Goal: Task Accomplishment & Management: Manage account settings

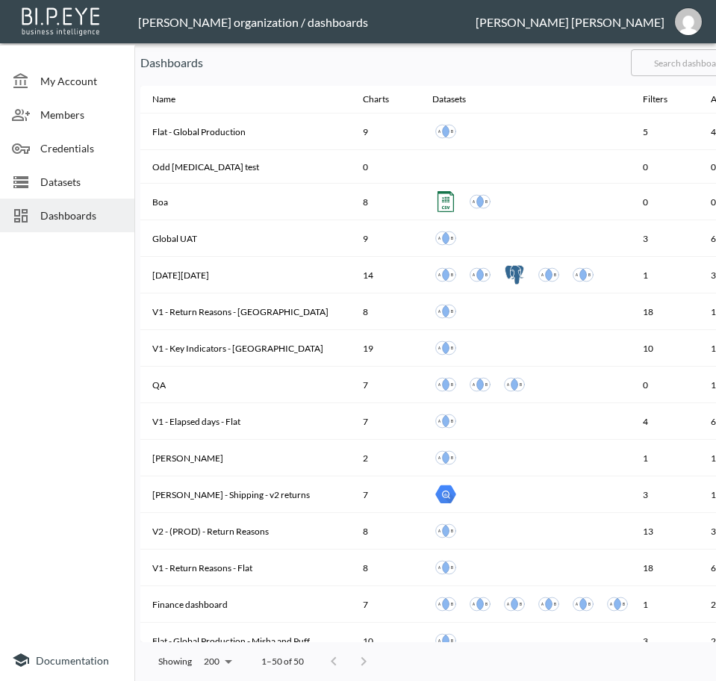
drag, startPoint x: 11, startPoint y: 264, endPoint x: 34, endPoint y: 231, distance: 39.8
click at [10, 264] on div at bounding box center [67, 438] width 134 height 401
click at [682, 50] on input "text" at bounding box center [691, 62] width 121 height 37
type input "V2"
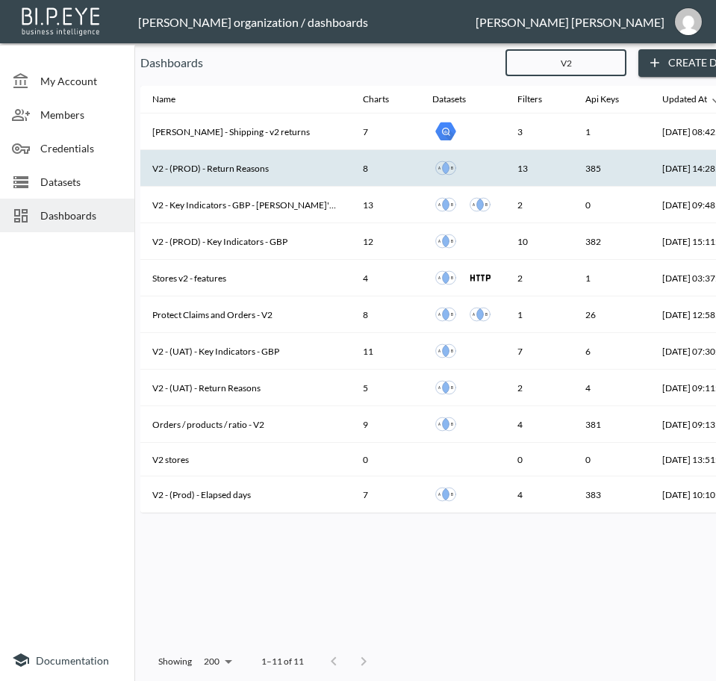
click at [279, 168] on th "V2 - (PROD) - Return Reasons" at bounding box center [245, 168] width 211 height 37
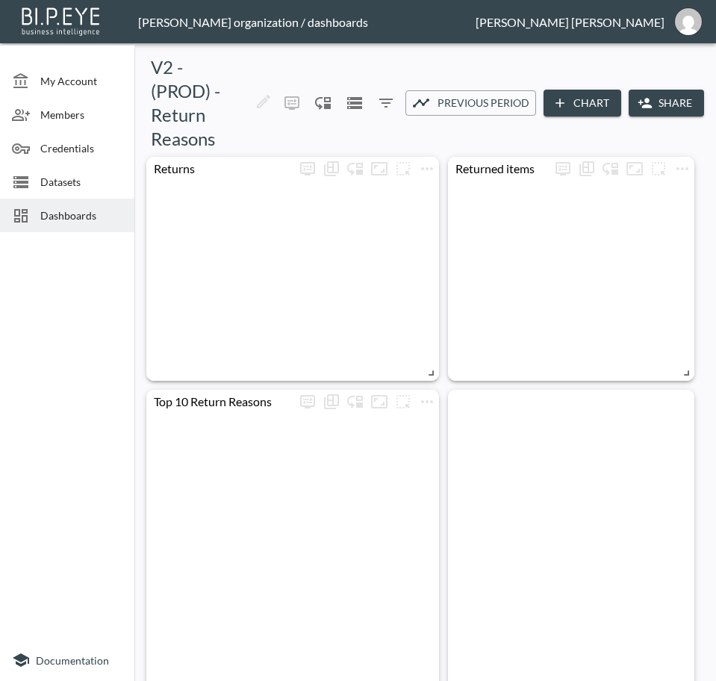
click at [669, 105] on button "Share" at bounding box center [666, 104] width 75 height 28
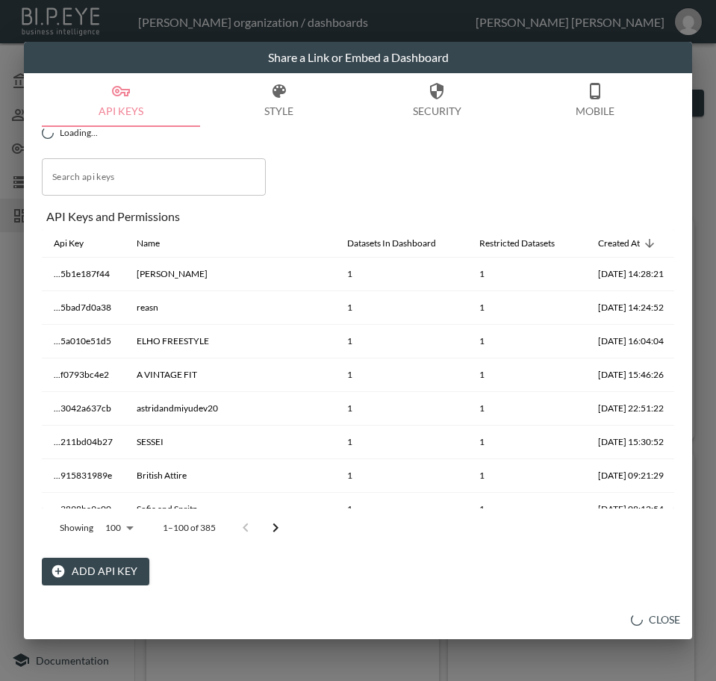
drag, startPoint x: 76, startPoint y: 565, endPoint x: 83, endPoint y: 556, distance: 11.2
click at [76, 565] on button "Add API Key" at bounding box center [96, 572] width 108 height 28
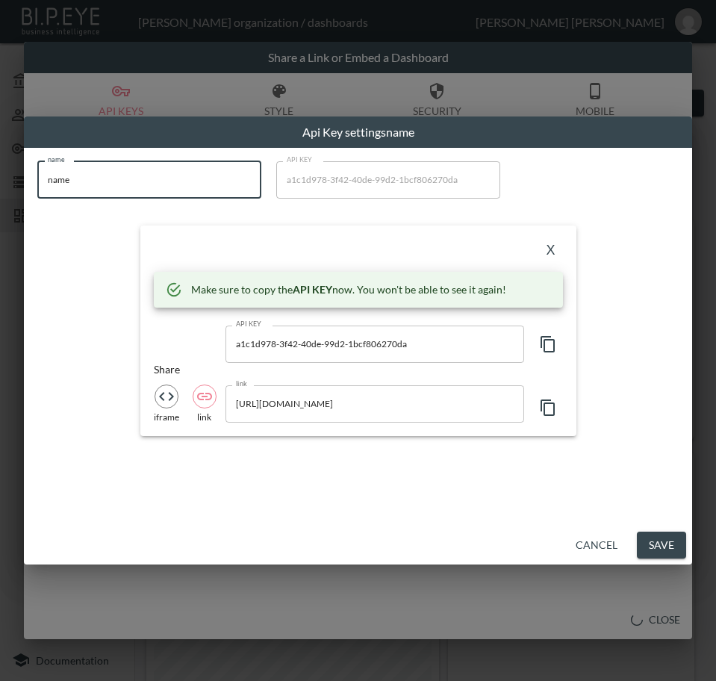
drag, startPoint x: 135, startPoint y: 187, endPoint x: -1, endPoint y: 182, distance: 136.1
click at [0, 182] on html "BI.P.EYE, Interactive Analytics Dashboards - app [PERSON_NAME] organization / d…" at bounding box center [358, 340] width 716 height 681
paste input "Yuzefi"
type input "Yuzefi"
click at [554, 349] on icon "button" at bounding box center [548, 344] width 14 height 16
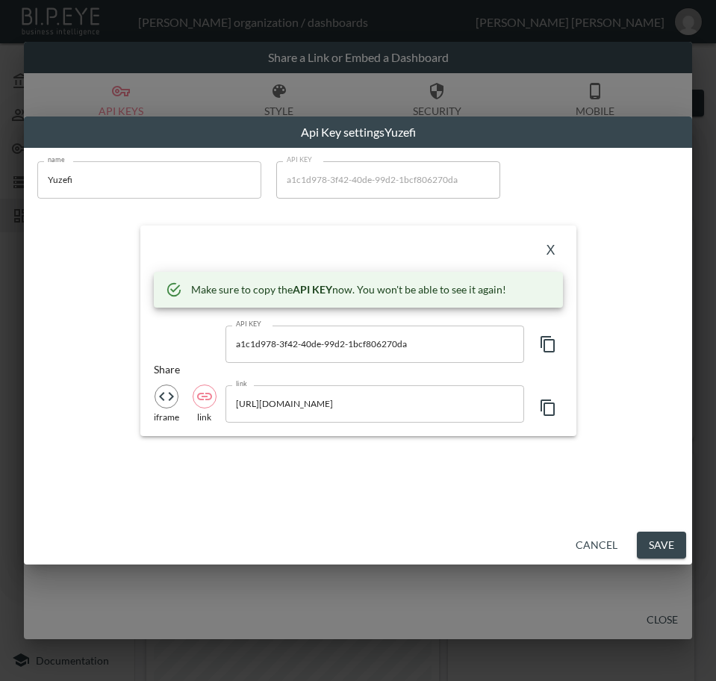
click at [547, 248] on button "X" at bounding box center [551, 251] width 24 height 24
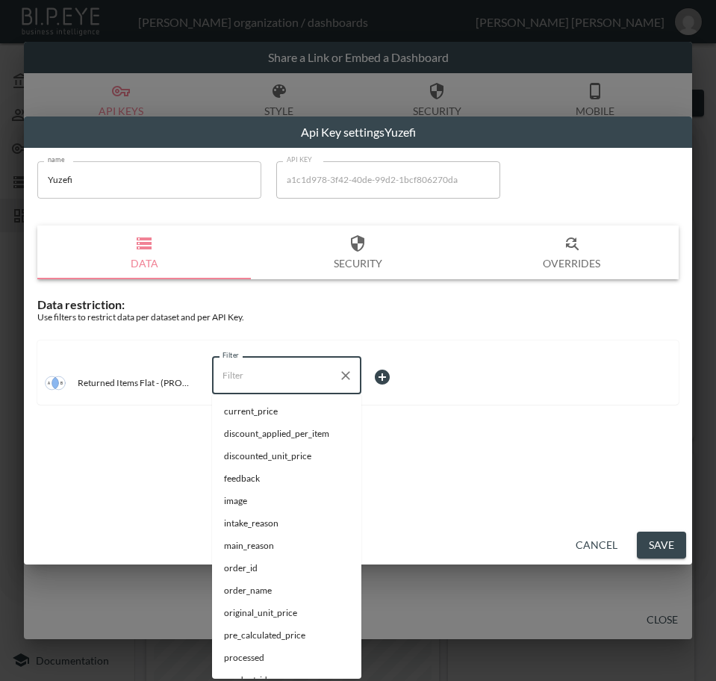
click at [281, 368] on input "Filter" at bounding box center [276, 376] width 114 height 24
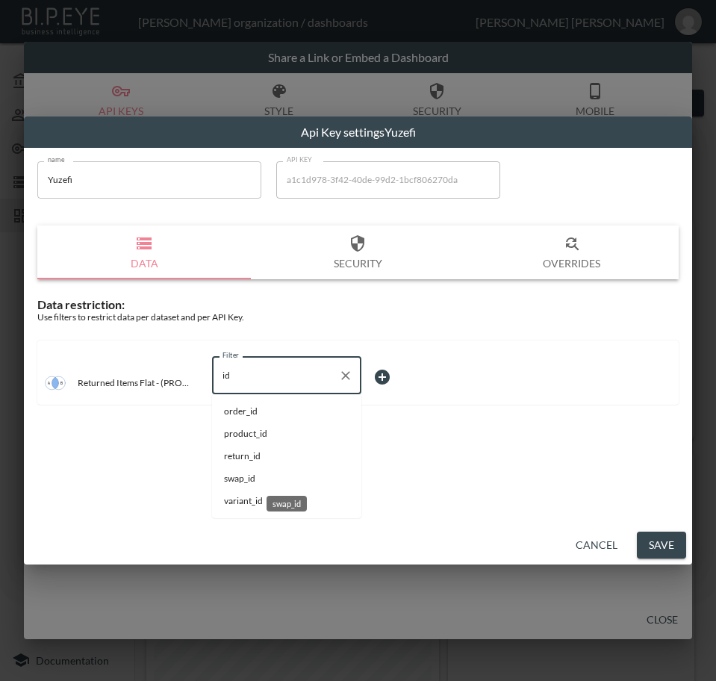
click at [248, 473] on span "swap_id" at bounding box center [286, 478] width 125 height 13
type input "swap_id"
click at [386, 368] on body "BI.P.EYE, Interactive Analytics Dashboards - app [PERSON_NAME] organization / d…" at bounding box center [358, 340] width 716 height 681
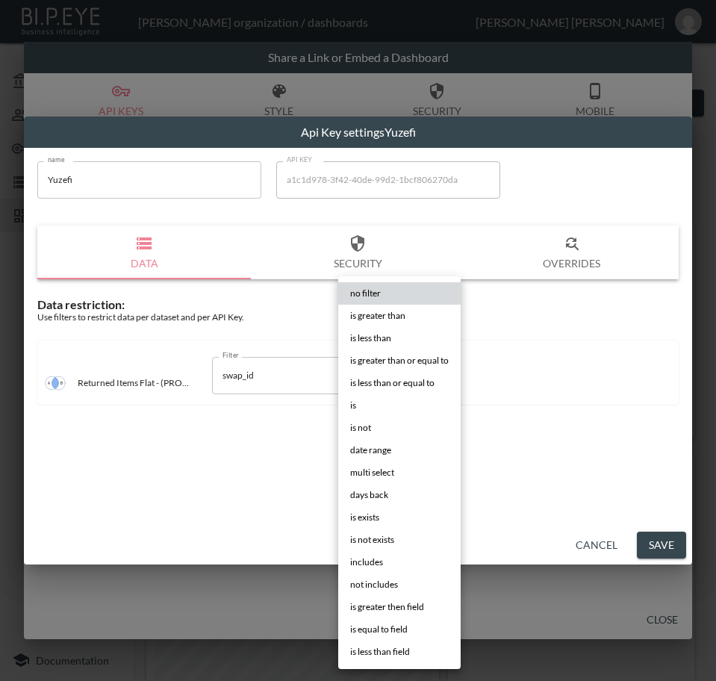
click at [405, 413] on li "is" at bounding box center [399, 405] width 123 height 22
type input "is"
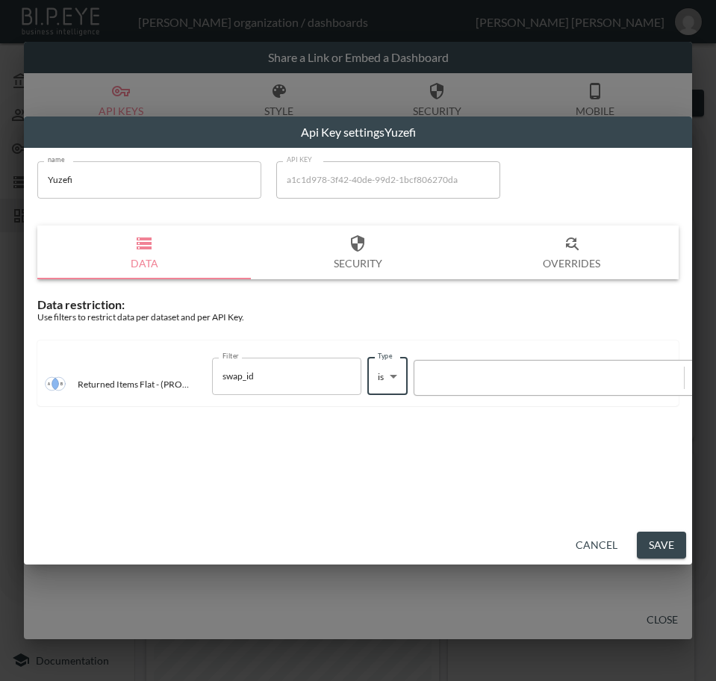
click at [490, 370] on div at bounding box center [550, 378] width 270 height 20
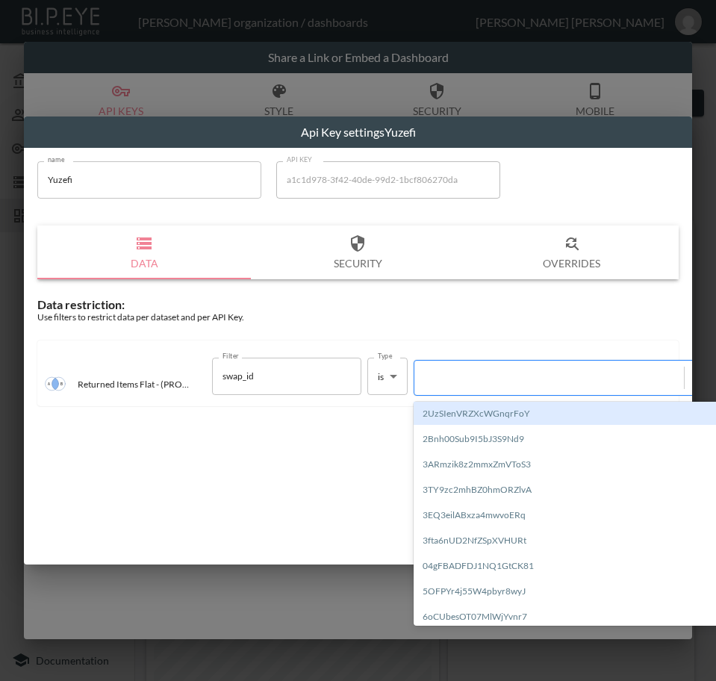
paste input "oNadqE4QTpMa7cMUyd7v"
type input "oNadqE4QTpMa7cMUyd7v"
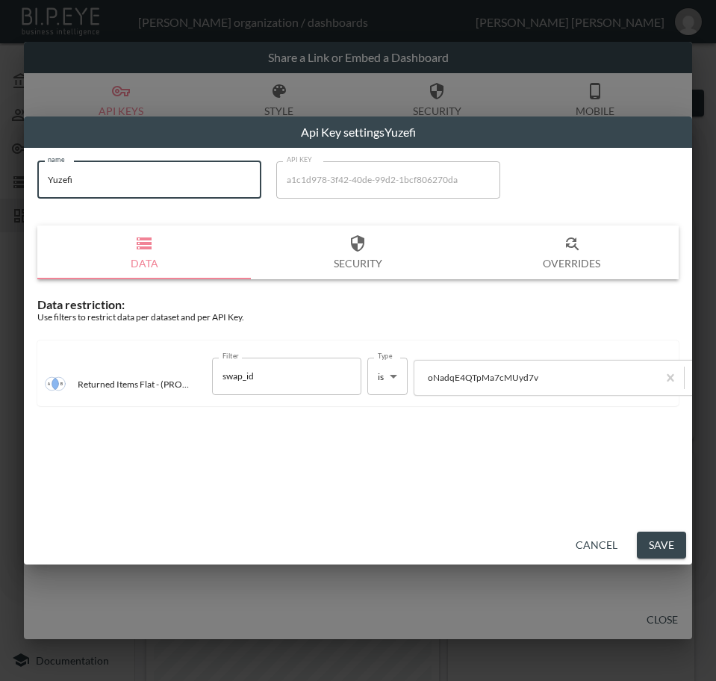
drag, startPoint x: 88, startPoint y: 184, endPoint x: 27, endPoint y: 217, distance: 69.5
click at [27, 217] on div "name Yuzefi name API KEY a1c1d978-3f42-40de-99d2-1bcf806270da API KEY Data Secu…" at bounding box center [358, 337] width 669 height 378
click at [666, 539] on button "Save" at bounding box center [661, 546] width 49 height 28
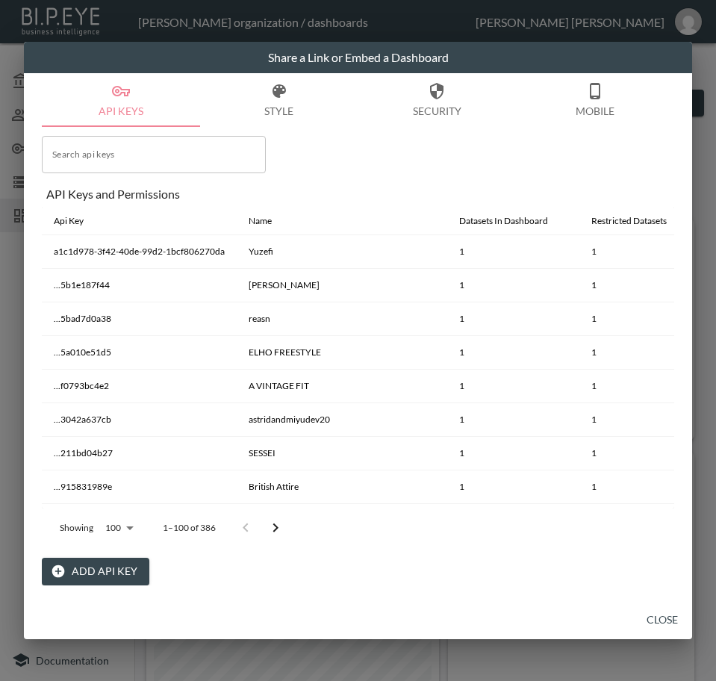
click at [657, 616] on button "Close" at bounding box center [663, 621] width 48 height 28
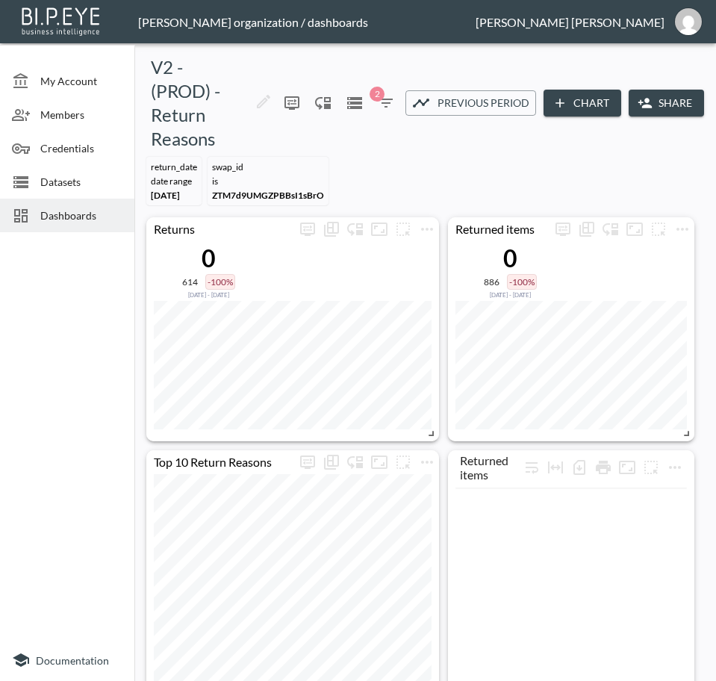
click at [81, 214] on span "Dashboards" at bounding box center [81, 216] width 82 height 16
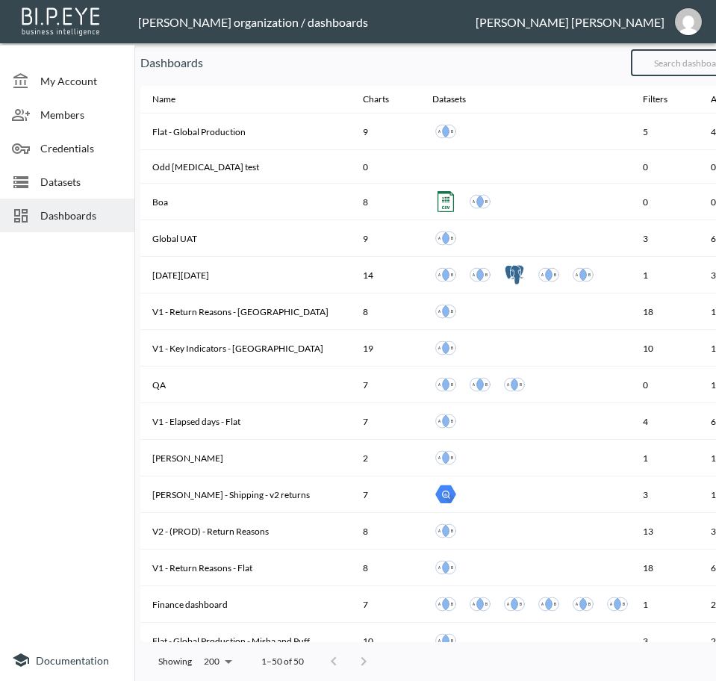
click at [701, 70] on input "text" at bounding box center [691, 62] width 121 height 37
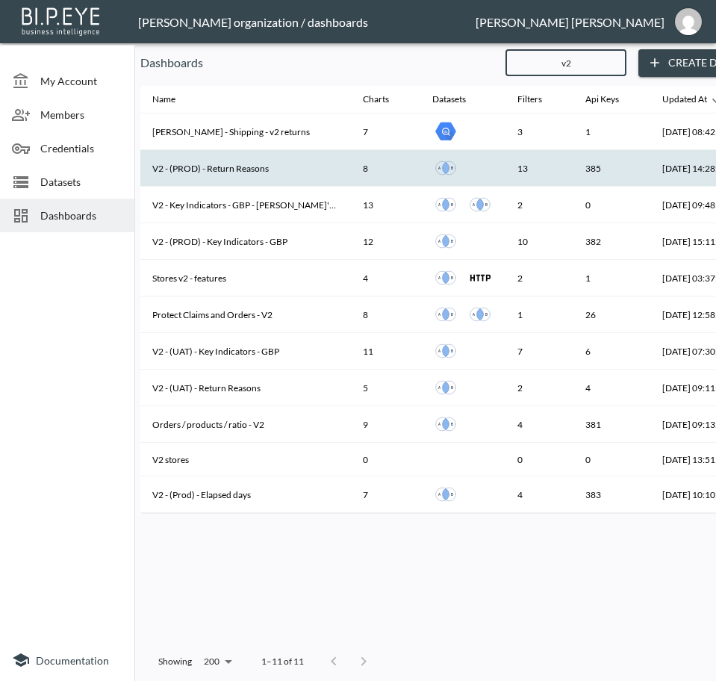
type input "v2"
click at [242, 161] on th "V2 - (PROD) - Return Reasons" at bounding box center [245, 168] width 211 height 37
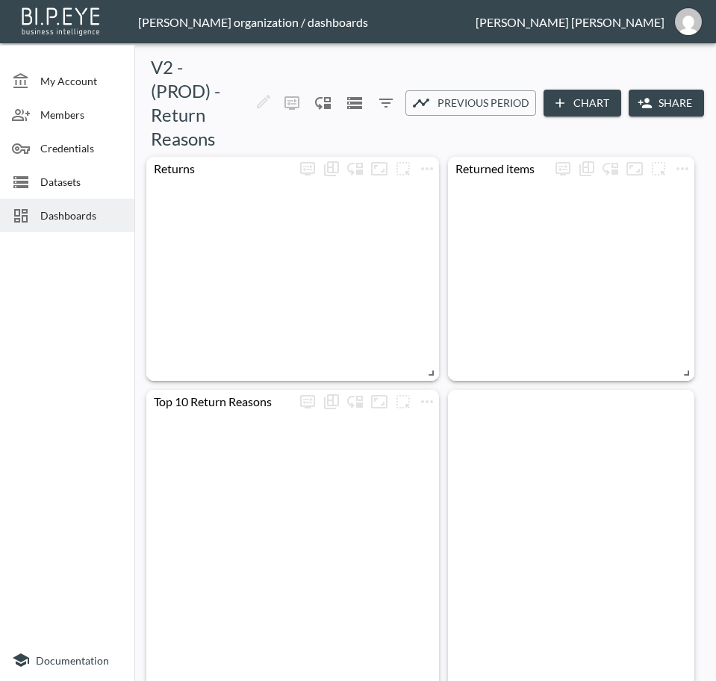
click at [648, 100] on icon "button" at bounding box center [645, 103] width 15 height 15
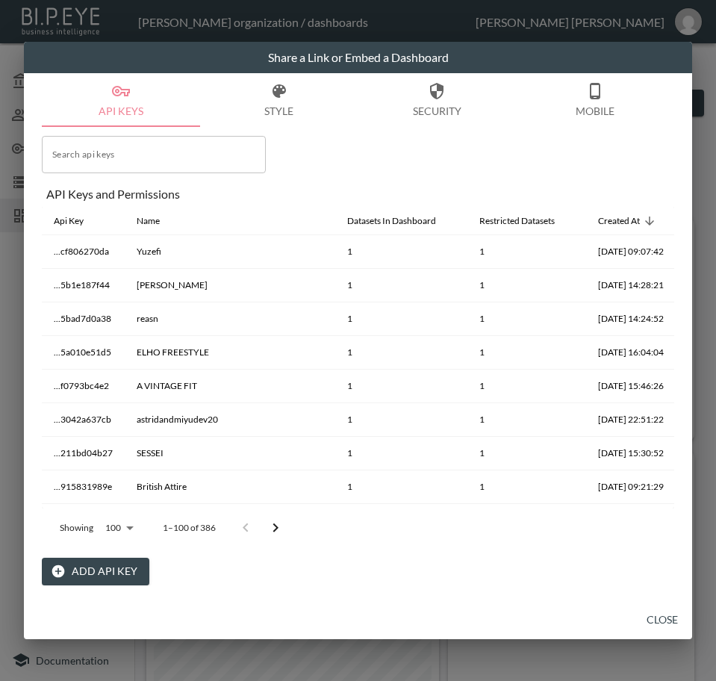
click at [653, 613] on button "Close" at bounding box center [663, 621] width 48 height 28
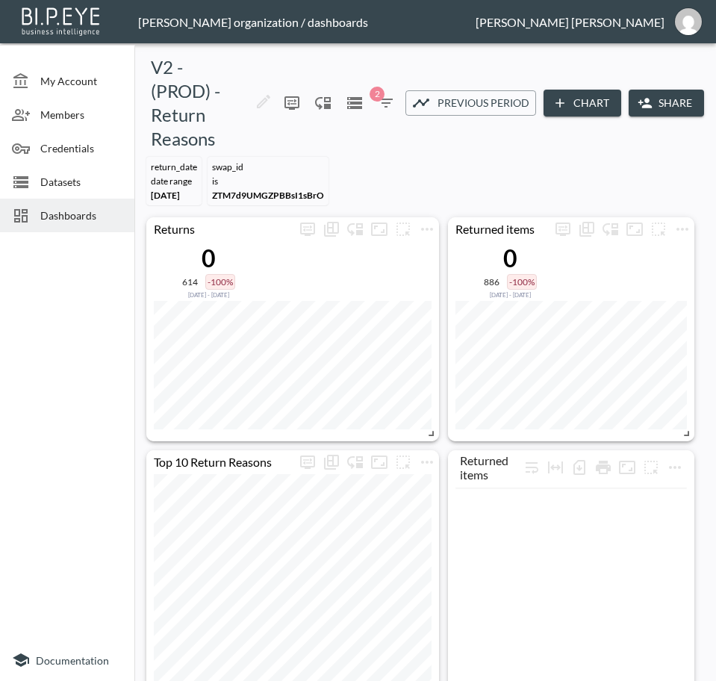
click at [61, 214] on span "Dashboards" at bounding box center [81, 216] width 82 height 16
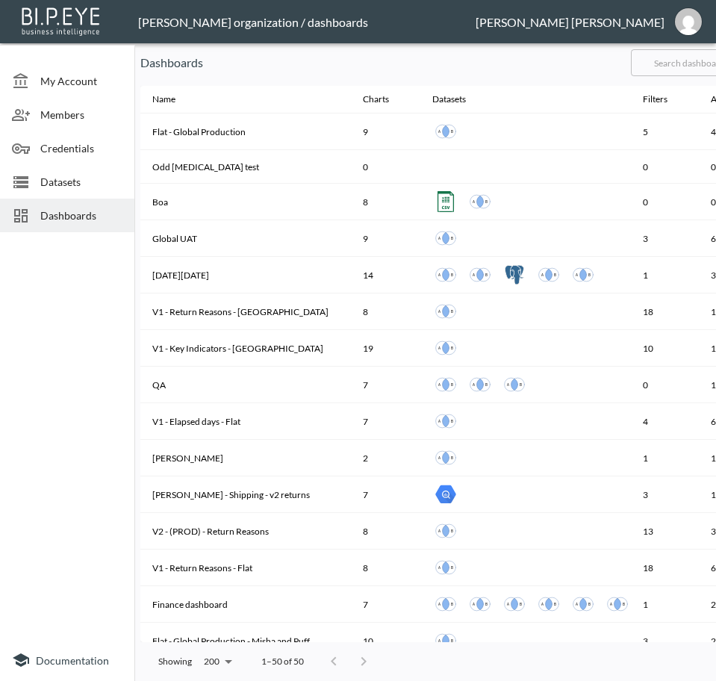
click at [677, 61] on input "text" at bounding box center [691, 62] width 121 height 37
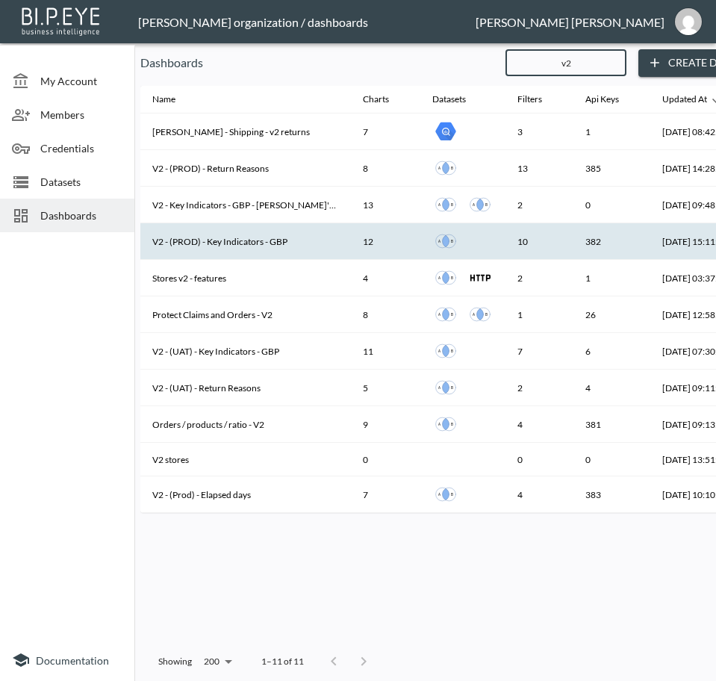
type input "v2"
click at [287, 238] on th "V2 - (PROD) - Key Indicators - GBP" at bounding box center [245, 241] width 211 height 37
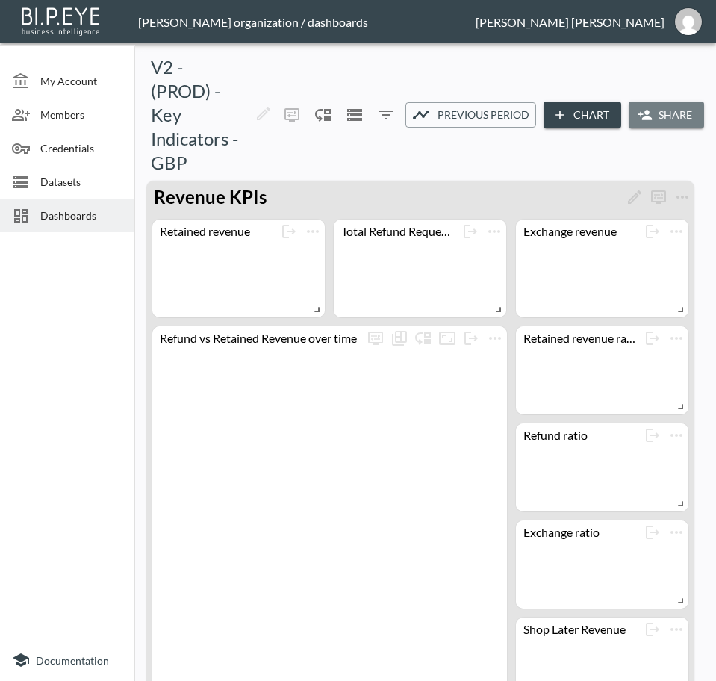
click at [677, 118] on button "Share" at bounding box center [666, 116] width 75 height 28
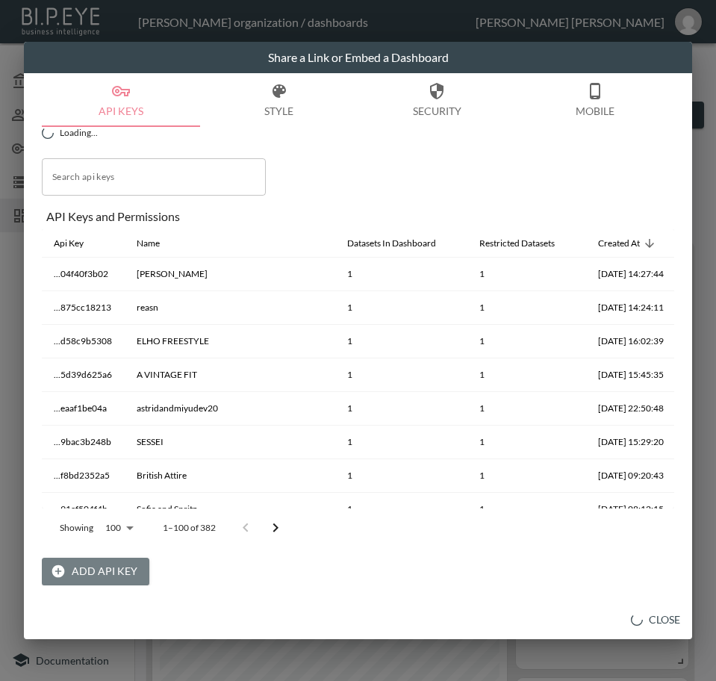
drag, startPoint x: 102, startPoint y: 568, endPoint x: 129, endPoint y: 560, distance: 28.8
click at [102, 568] on button "Add API Key" at bounding box center [96, 572] width 108 height 28
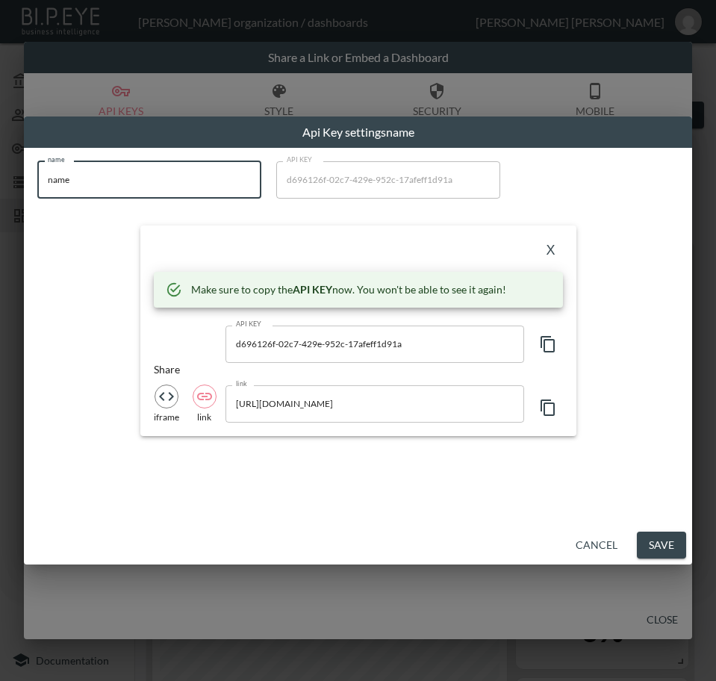
drag, startPoint x: 126, startPoint y: 192, endPoint x: -1, endPoint y: 190, distance: 127.0
click at [0, 190] on html "BI.P.EYE, Interactive Analytics Dashboards - app [PERSON_NAME] organization / d…" at bounding box center [358, 340] width 716 height 681
paste input "Yuzefi"
type input "Yuzefi"
click at [542, 338] on icon "button" at bounding box center [548, 344] width 14 height 16
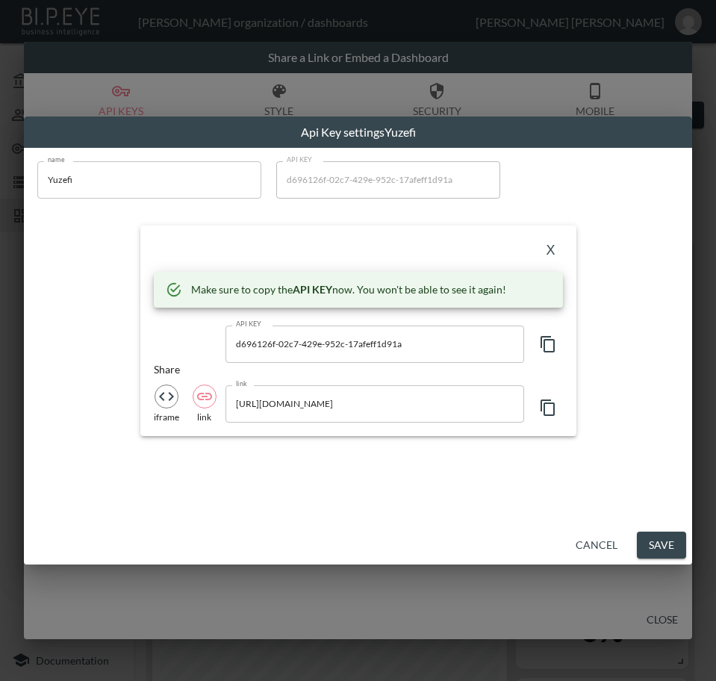
click at [548, 247] on button "X" at bounding box center [551, 251] width 24 height 24
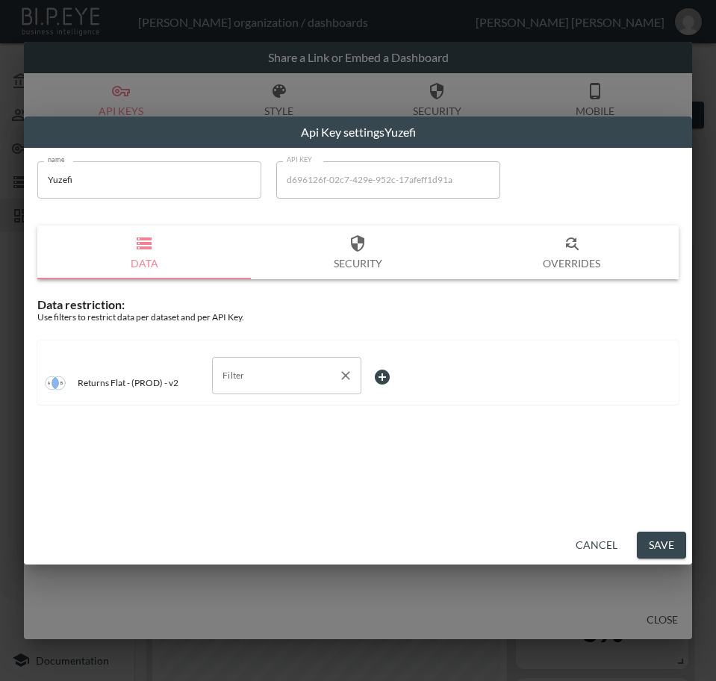
click at [232, 374] on input "Filter" at bounding box center [276, 376] width 114 height 24
click at [249, 450] on span "swap_id" at bounding box center [286, 456] width 125 height 13
type input "swap_id"
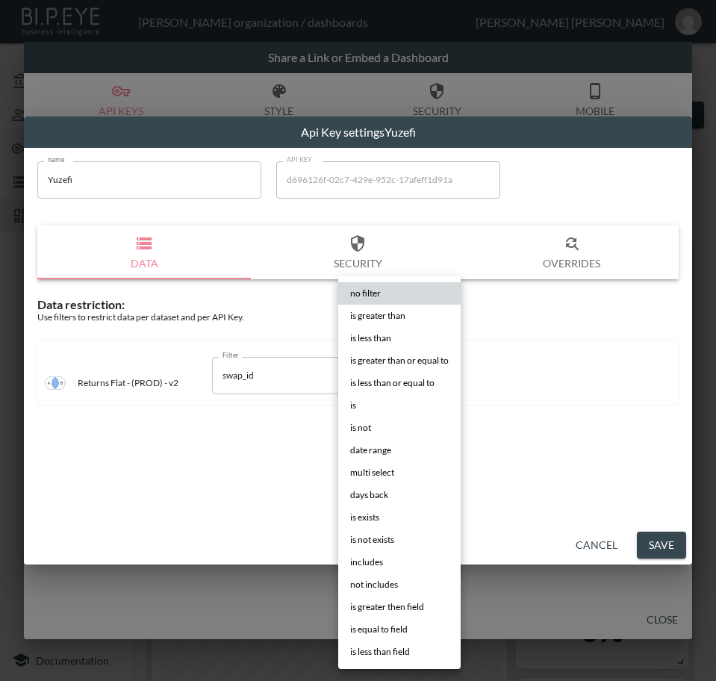
click at [396, 379] on body "BI.P.EYE, Interactive Analytics Dashboards - app [PERSON_NAME] organization / d…" at bounding box center [358, 340] width 716 height 681
click at [379, 406] on li "is" at bounding box center [399, 405] width 123 height 22
type input "is"
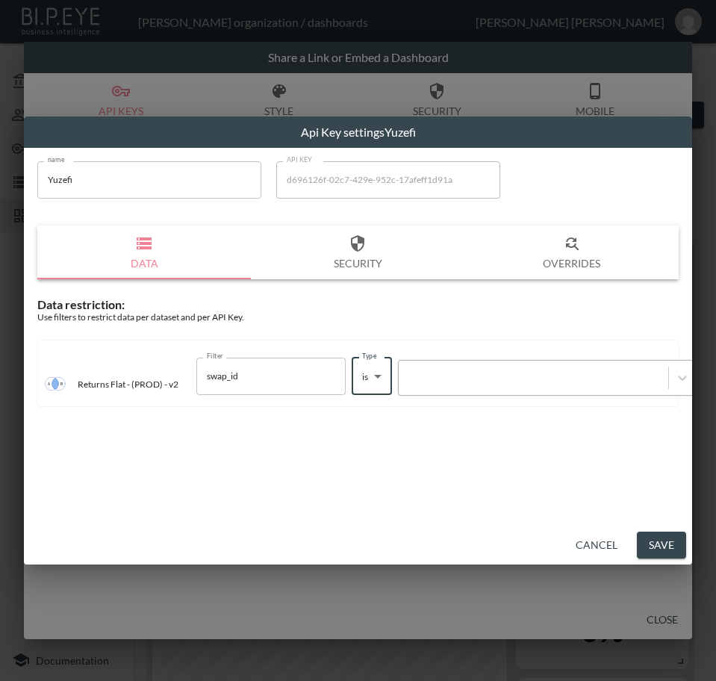
click at [468, 375] on div at bounding box center [533, 378] width 255 height 14
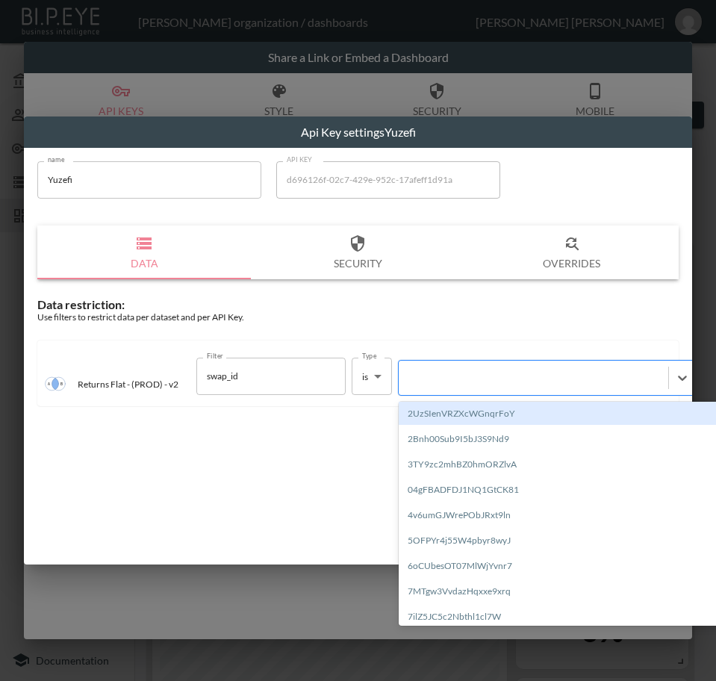
paste input "oNadqE4QTpMa7cMUyd7v"
type input "oNadqE4QTpMa7cMUyd7v"
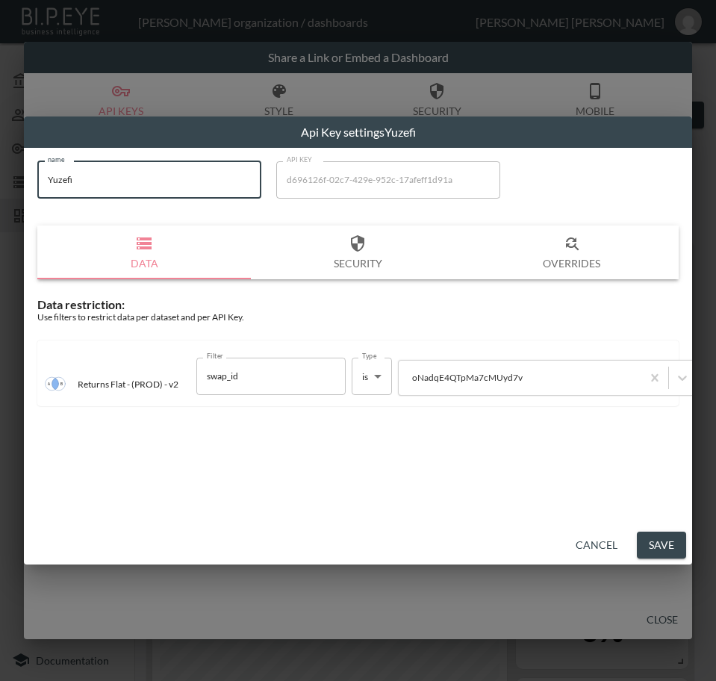
drag, startPoint x: 78, startPoint y: 183, endPoint x: 15, endPoint y: 183, distance: 62.7
click at [15, 183] on div "Api Key settings Yuzefi name Yuzefi name API KEY d696126f-02c7-429e-952c-17afef…" at bounding box center [358, 340] width 716 height 681
click at [666, 549] on button "Save" at bounding box center [661, 546] width 49 height 28
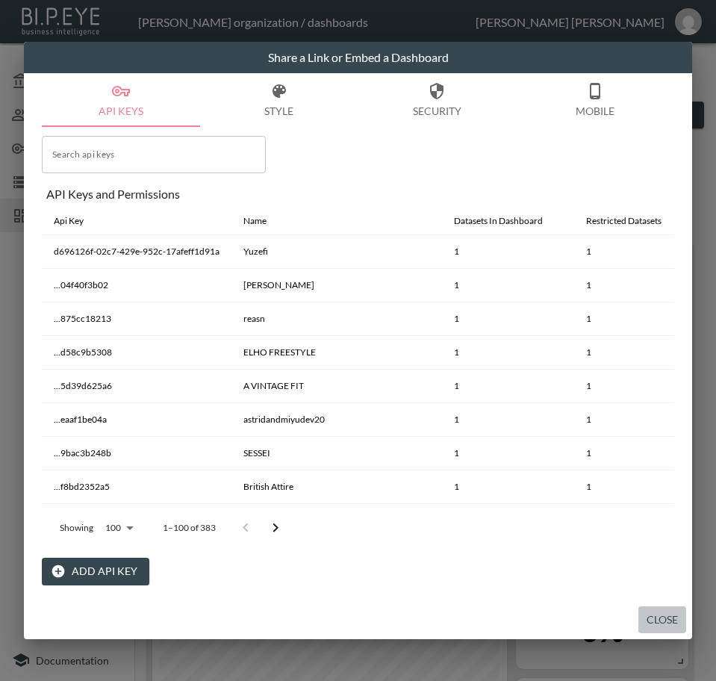
click at [670, 622] on button "Close" at bounding box center [663, 621] width 48 height 28
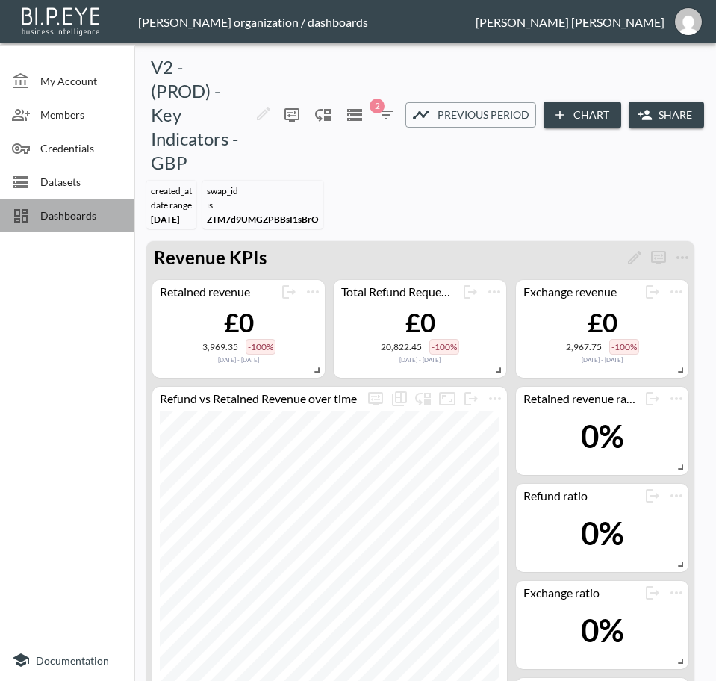
click at [80, 217] on span "Dashboards" at bounding box center [81, 216] width 82 height 16
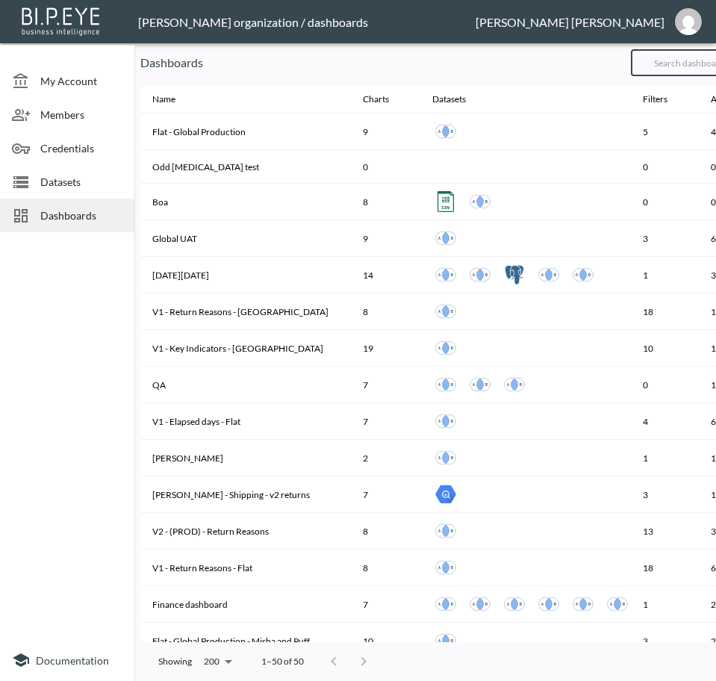
click at [695, 63] on input "text" at bounding box center [691, 62] width 121 height 37
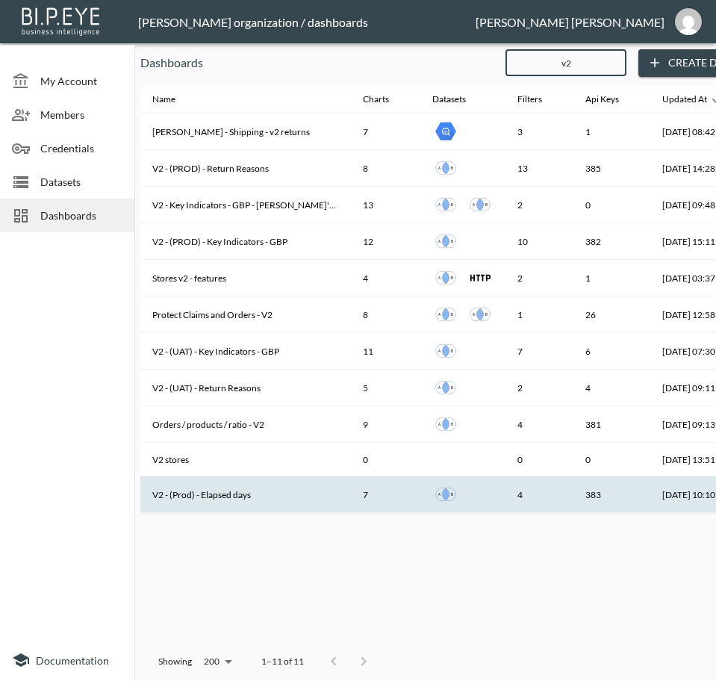
type input "v2"
click at [253, 495] on th "V2 - (Prod) - Elapsed days" at bounding box center [245, 495] width 211 height 37
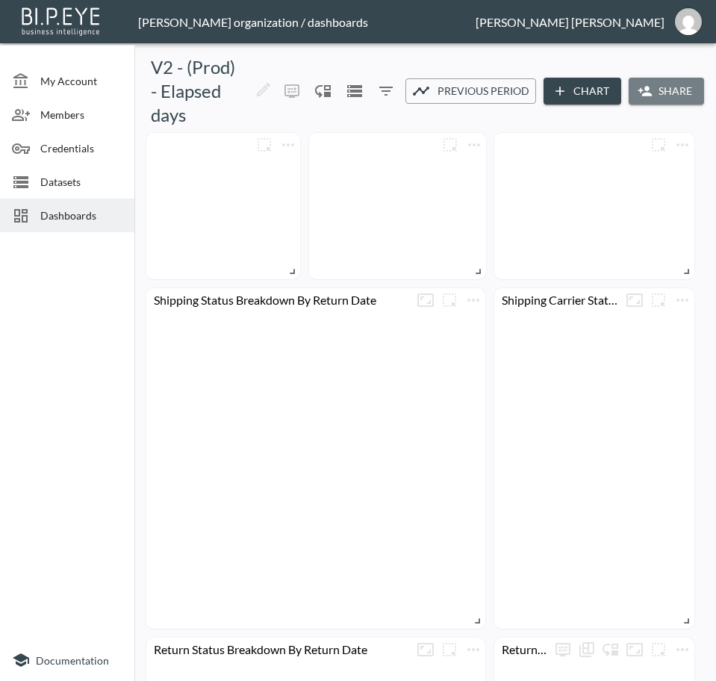
click at [659, 90] on button "Share" at bounding box center [666, 92] width 75 height 28
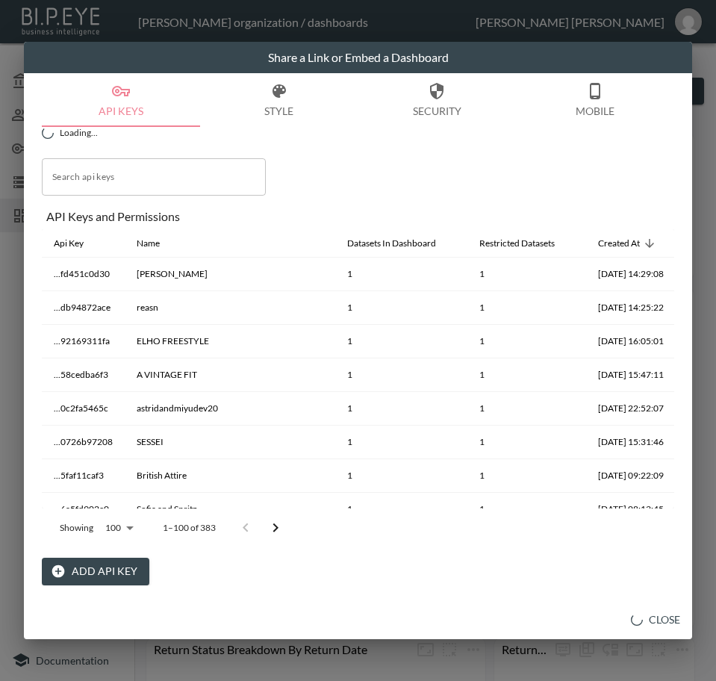
click at [102, 571] on button "Add API Key" at bounding box center [96, 572] width 108 height 28
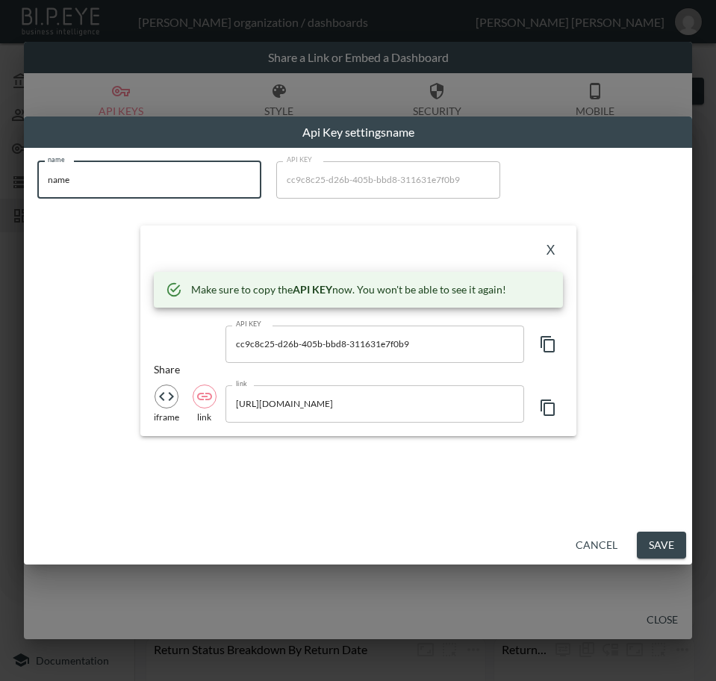
drag, startPoint x: 199, startPoint y: 187, endPoint x: -1, endPoint y: 185, distance: 200.2
click at [0, 185] on html "BI.P.EYE, Interactive Analytics Dashboards - app [PERSON_NAME] organization / d…" at bounding box center [358, 340] width 716 height 681
paste input "Yuzefi"
type input "Yuzefi"
click at [546, 343] on icon "button" at bounding box center [548, 344] width 18 height 18
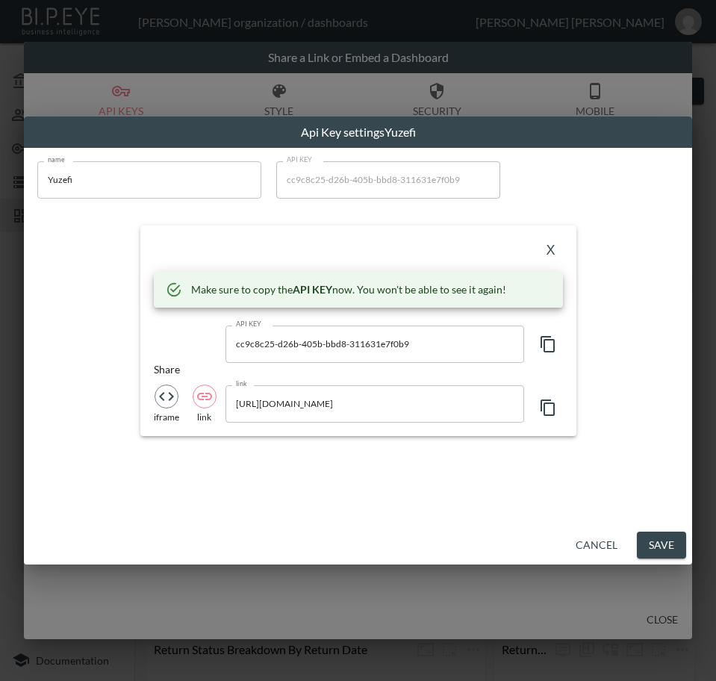
click at [554, 248] on button "X" at bounding box center [551, 251] width 24 height 24
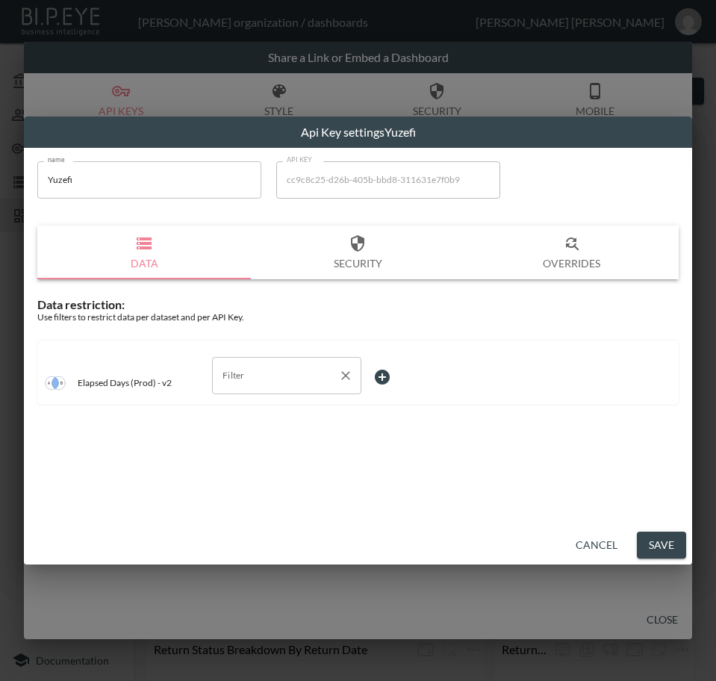
click at [279, 376] on input "Filter" at bounding box center [276, 376] width 114 height 24
click at [249, 430] on span "swap_id" at bounding box center [286, 433] width 125 height 13
type input "swap_id"
click at [404, 371] on body "BI.P.EYE, Interactive Analytics Dashboards - app [PERSON_NAME] organization / d…" at bounding box center [358, 340] width 716 height 681
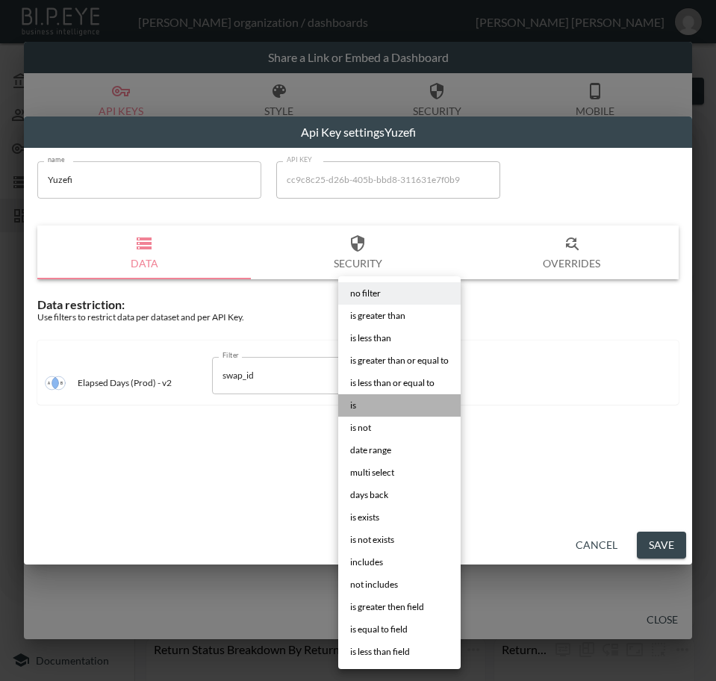
click at [391, 404] on li "is" at bounding box center [399, 405] width 123 height 22
type input "is"
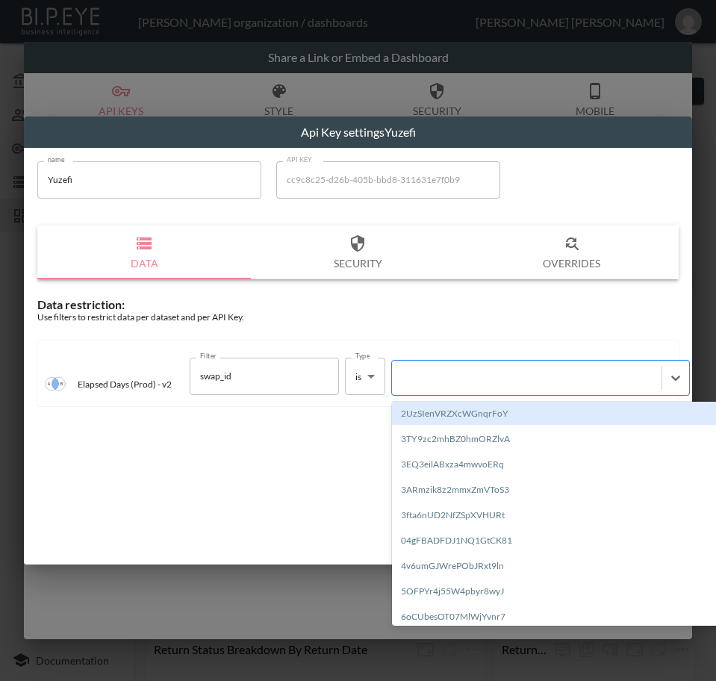
click at [452, 385] on div at bounding box center [527, 378] width 255 height 14
paste input "oNadqE4QTpMa7cMUyd7v"
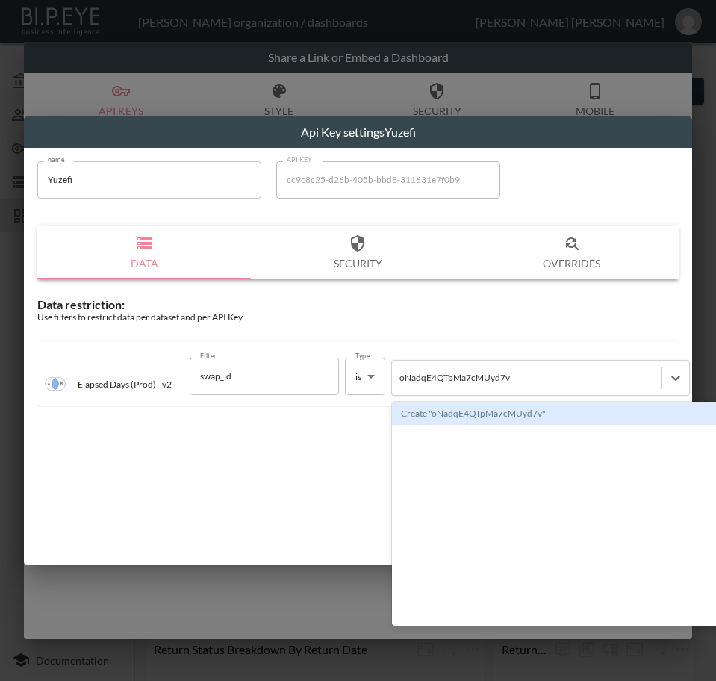
type input "oNadqE4QTpMa7cMUyd7v"
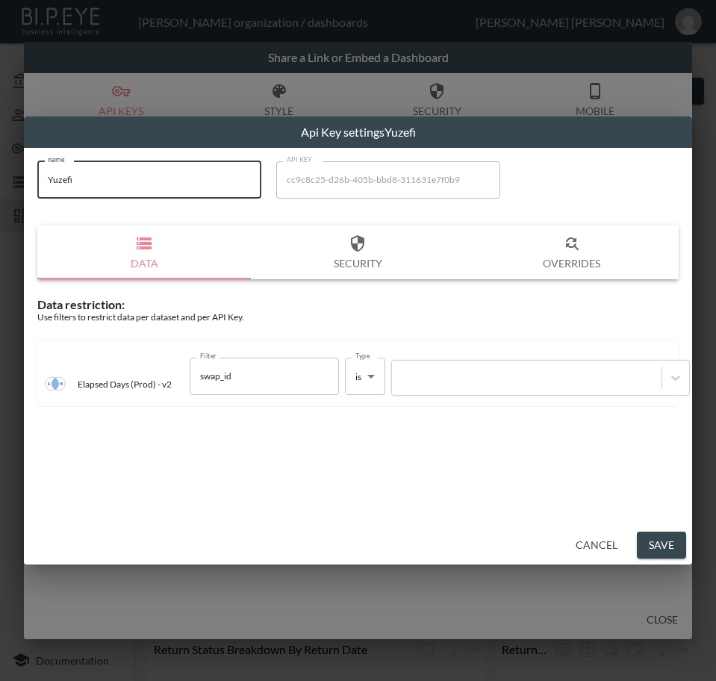
click at [0, 185] on html "BI.P.EYE, Interactive Analytics Dashboards - app [PERSON_NAME] organization / d…" at bounding box center [358, 340] width 716 height 681
click at [444, 379] on div at bounding box center [527, 378] width 255 height 14
click at [435, 378] on div at bounding box center [527, 378] width 255 height 14
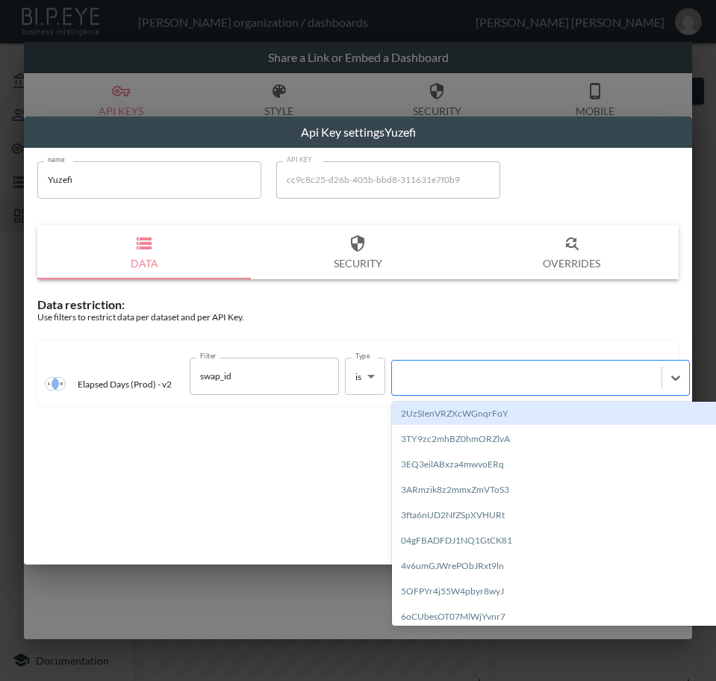
paste input "oNadqE4QTpMa7cMUyd7v"
type input "oNadqE4QTpMa7cMUyd7v"
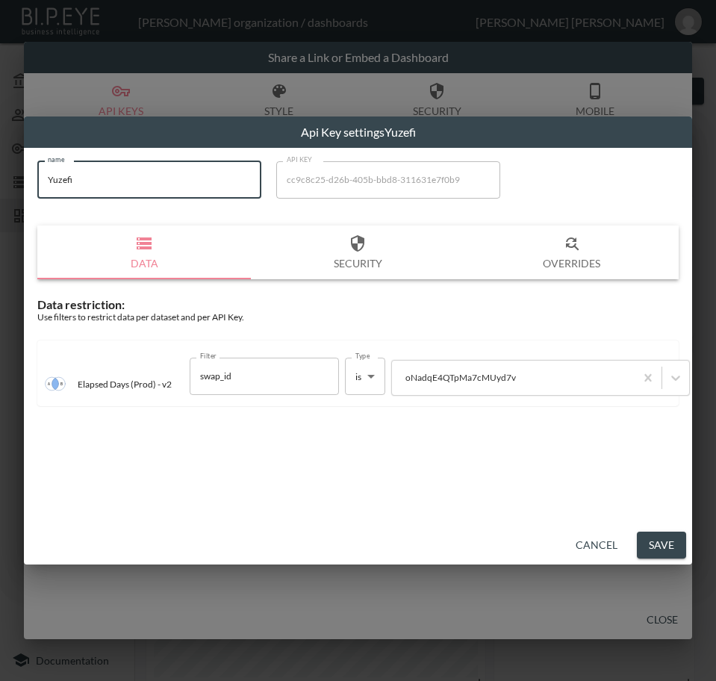
drag, startPoint x: 78, startPoint y: 185, endPoint x: 2, endPoint y: 189, distance: 75.5
click at [2, 189] on div "Api Key settings Yuzefi name Yuzefi name API KEY cc9c8c25-d26b-405b-bbd8-311631…" at bounding box center [358, 340] width 716 height 681
click at [651, 536] on button "Save" at bounding box center [661, 546] width 49 height 28
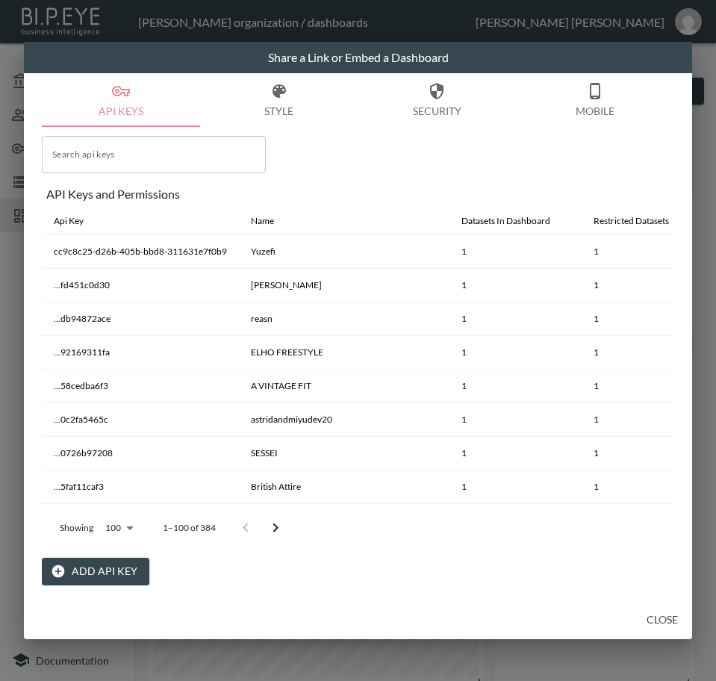
click at [657, 620] on button "Close" at bounding box center [663, 621] width 48 height 28
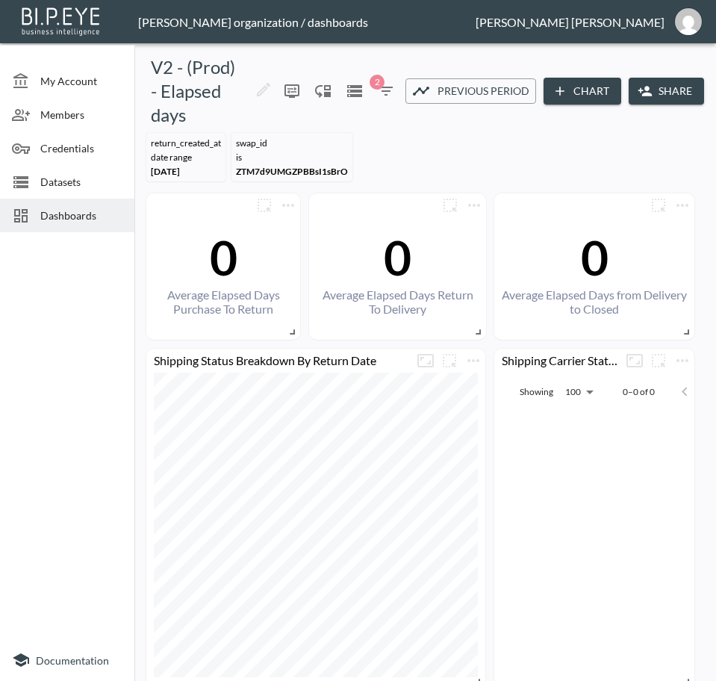
click at [35, 213] on div at bounding box center [26, 216] width 28 height 18
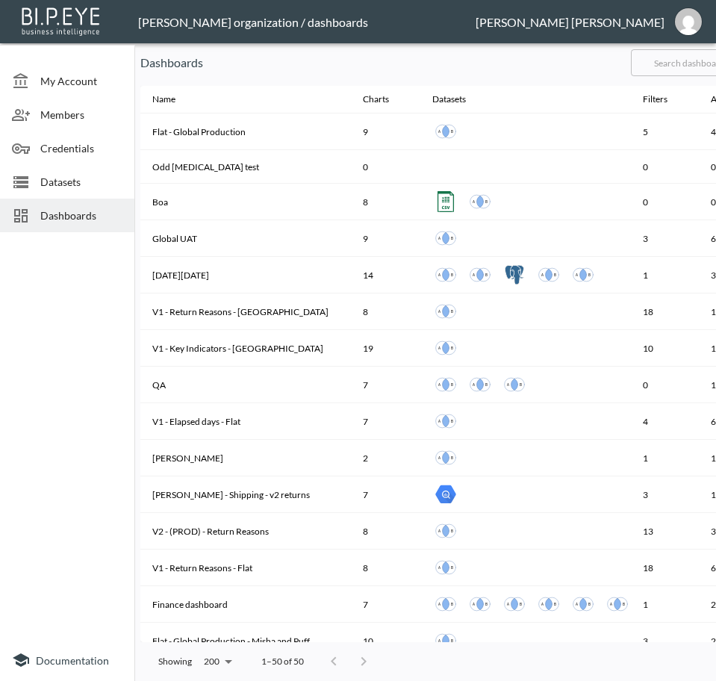
click at [684, 61] on input "text" at bounding box center [691, 62] width 121 height 37
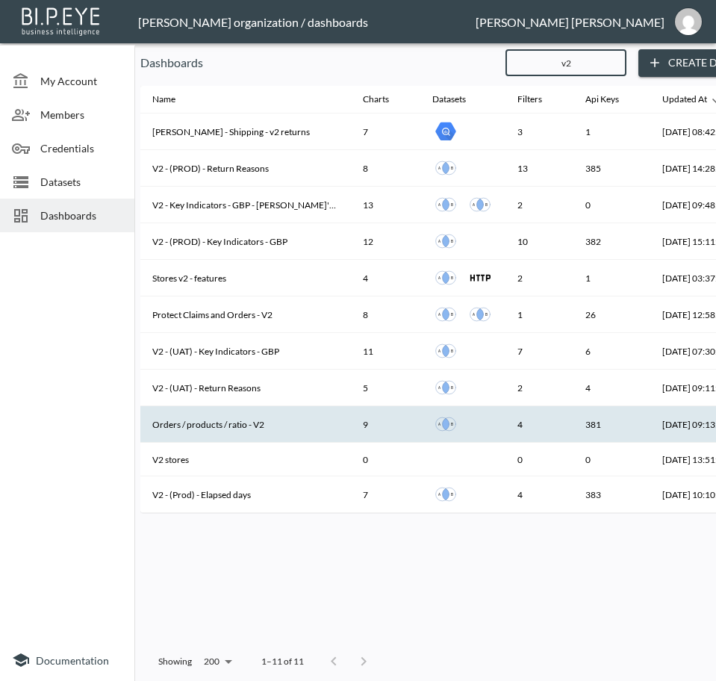
type input "v2"
click at [282, 418] on th "Orders / products / ratio - V2" at bounding box center [245, 424] width 211 height 37
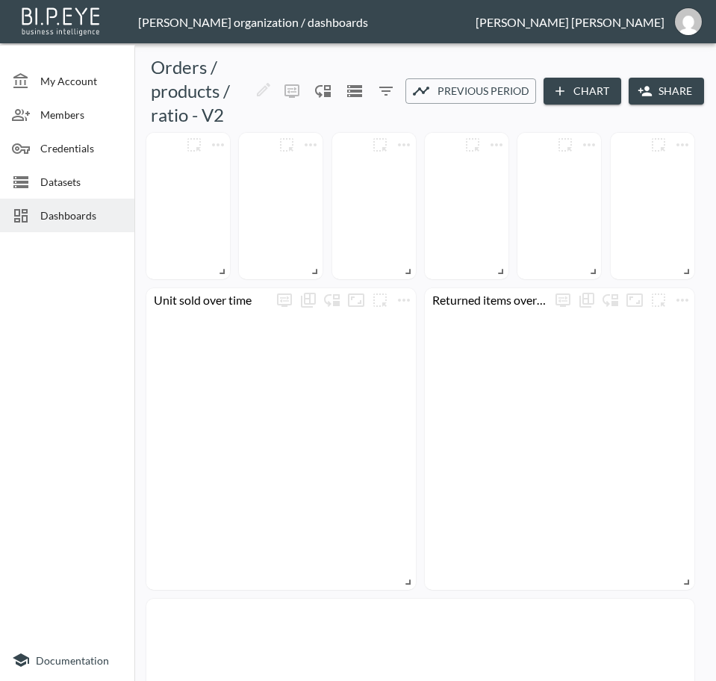
click at [657, 88] on button "Share" at bounding box center [666, 92] width 75 height 28
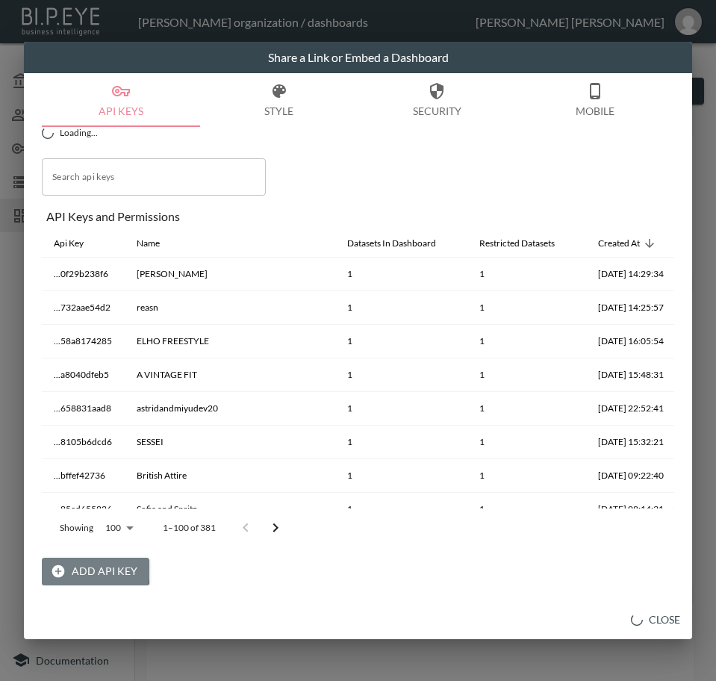
click at [74, 568] on button "Add API Key" at bounding box center [96, 572] width 108 height 28
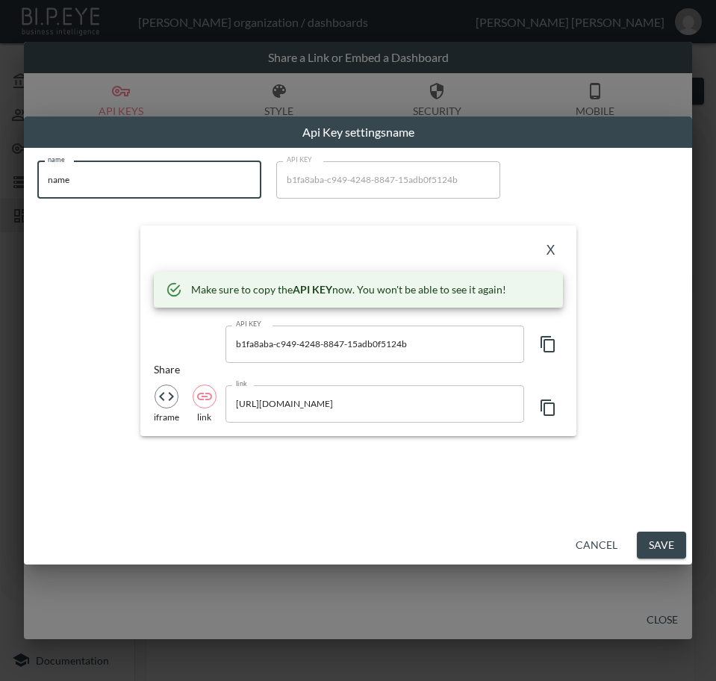
drag, startPoint x: 133, startPoint y: 187, endPoint x: 13, endPoint y: 185, distance: 119.5
click at [13, 185] on div "Api Key settings name name name name API KEY b1fa8aba-c949-4248-8847-15adb0f512…" at bounding box center [358, 340] width 716 height 681
paste input "Yuzefi"
type input "Yuzefi"
click at [545, 340] on icon "button" at bounding box center [548, 344] width 14 height 16
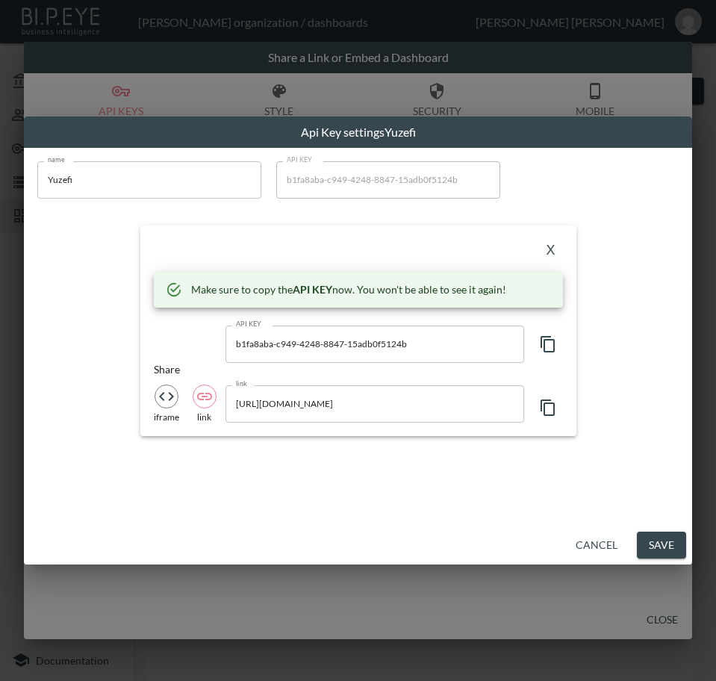
click at [545, 249] on button "X" at bounding box center [551, 251] width 24 height 24
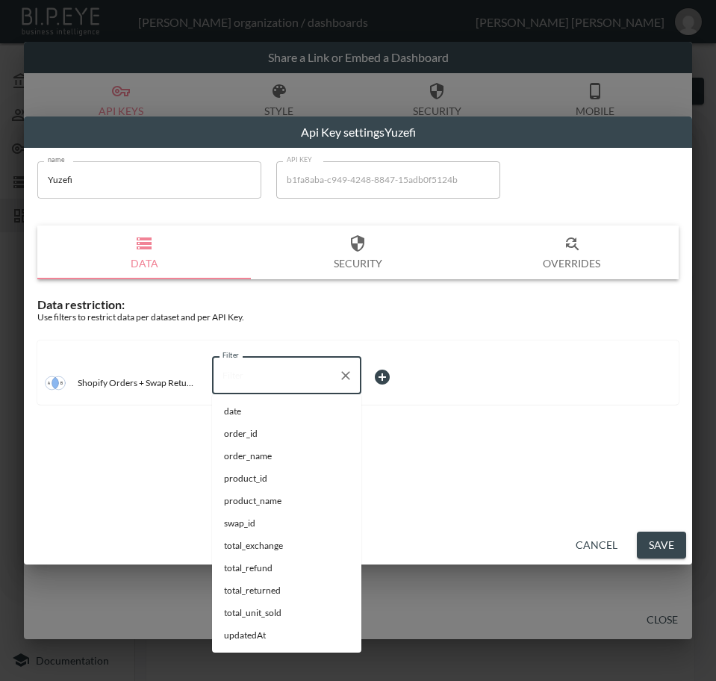
click at [267, 371] on input "Filter" at bounding box center [276, 376] width 114 height 24
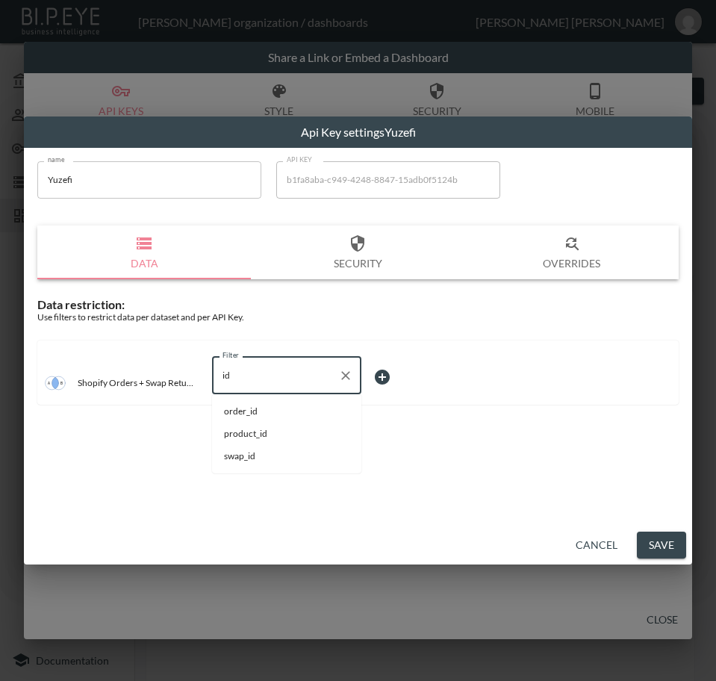
click at [262, 448] on li "swap_id" at bounding box center [286, 456] width 149 height 22
type input "swap_id"
click at [378, 381] on body "BI.P.EYE, Interactive Analytics Dashboards - app [PERSON_NAME] organization / d…" at bounding box center [358, 340] width 716 height 681
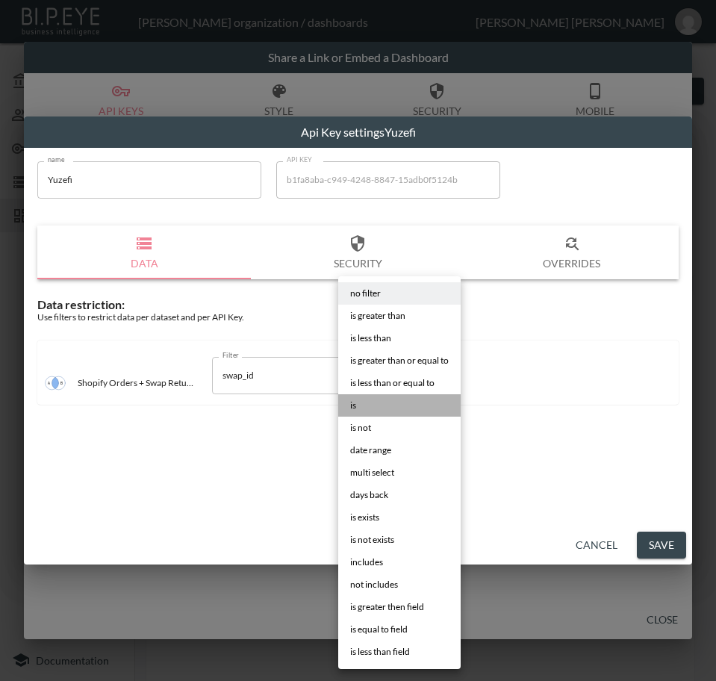
click at [385, 412] on li "is" at bounding box center [399, 405] width 123 height 22
type input "is"
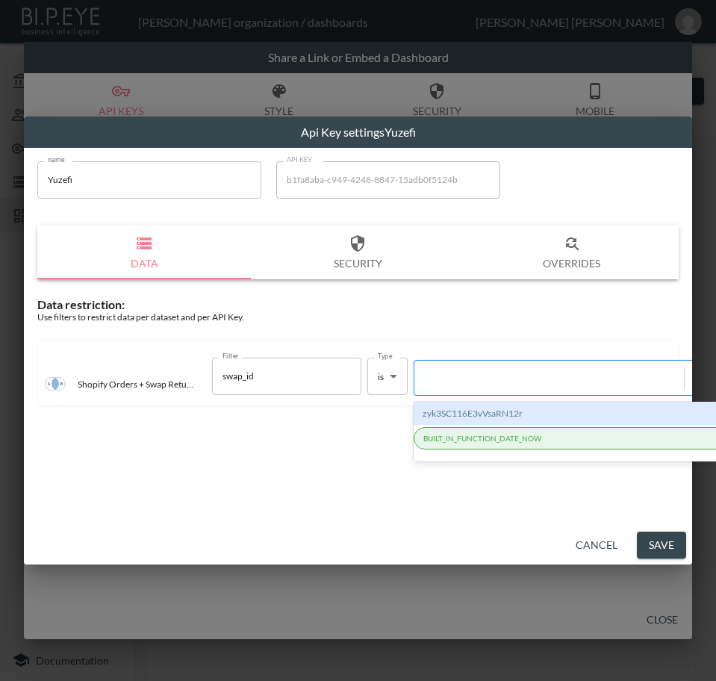
click at [496, 388] on div at bounding box center [563, 378] width 299 height 36
paste input "oNadqE4QTpMa7cMUyd7v"
type input "oNadqE4QTpMa7cMUyd7v"
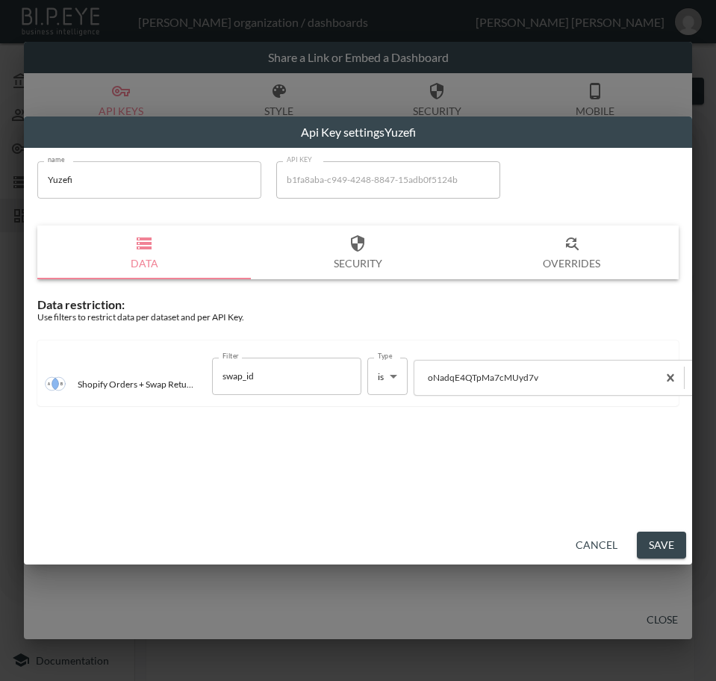
click at [659, 540] on button "Save" at bounding box center [661, 546] width 49 height 28
